Goal: Use online tool/utility: Utilize a website feature to perform a specific function

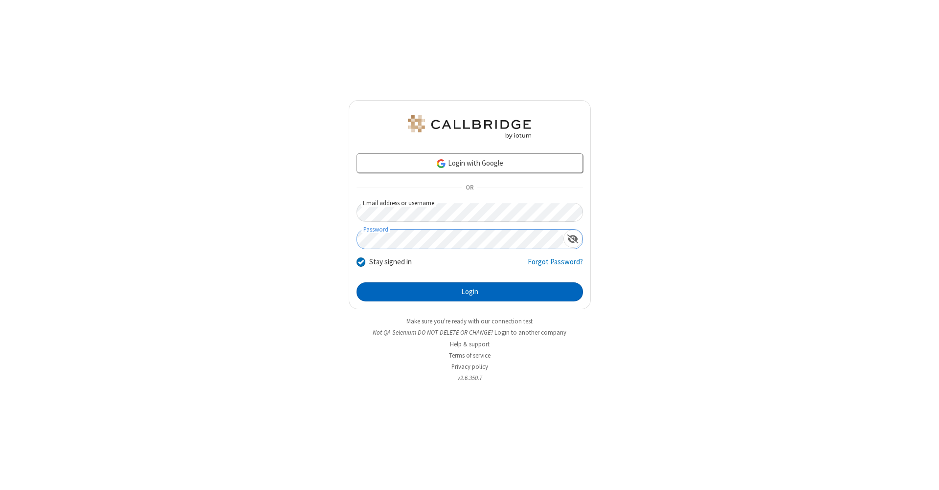
click at [469, 292] on button "Login" at bounding box center [469, 293] width 226 height 20
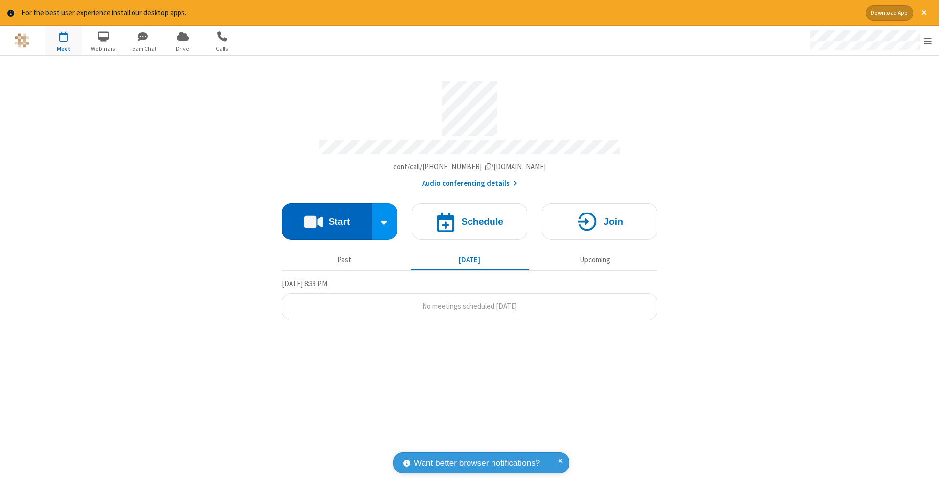
click at [327, 217] on button "Start" at bounding box center [327, 221] width 90 height 37
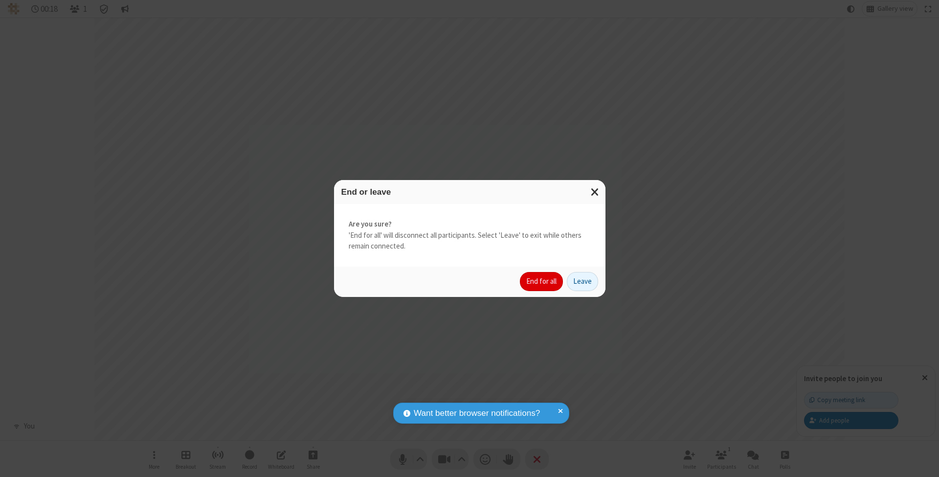
click at [542, 281] on button "End for all" at bounding box center [541, 282] width 43 height 20
